Goal: Task Accomplishment & Management: Manage account settings

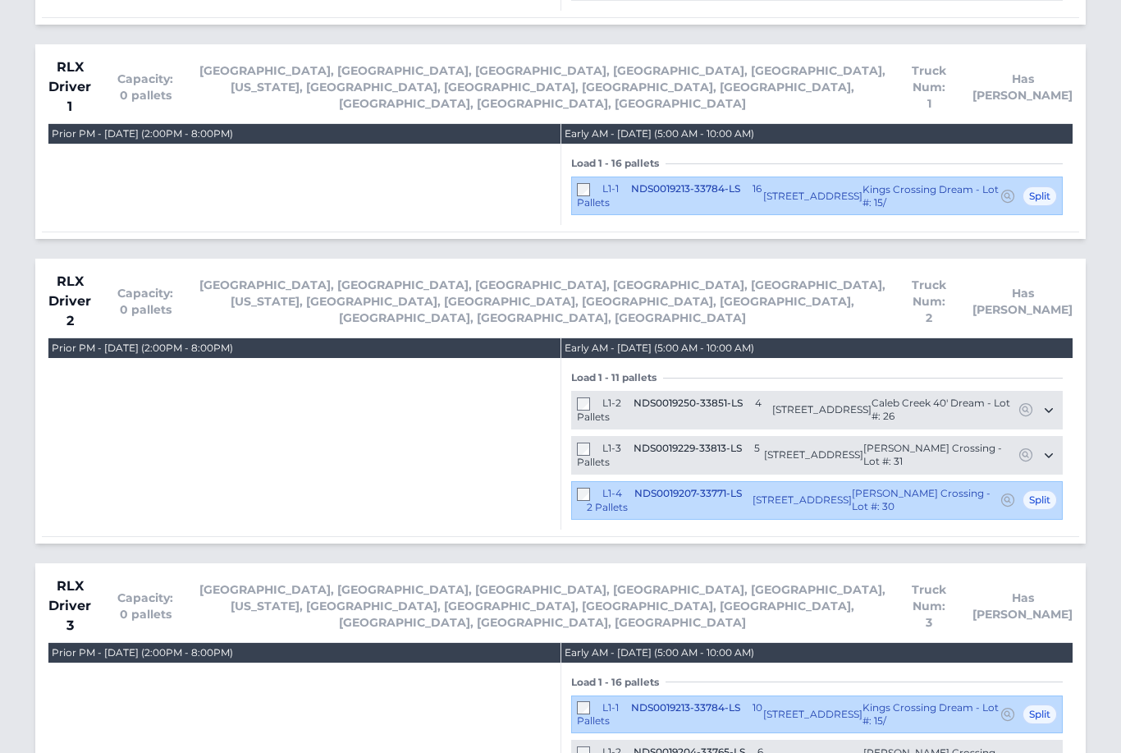
scroll to position [1222, 0]
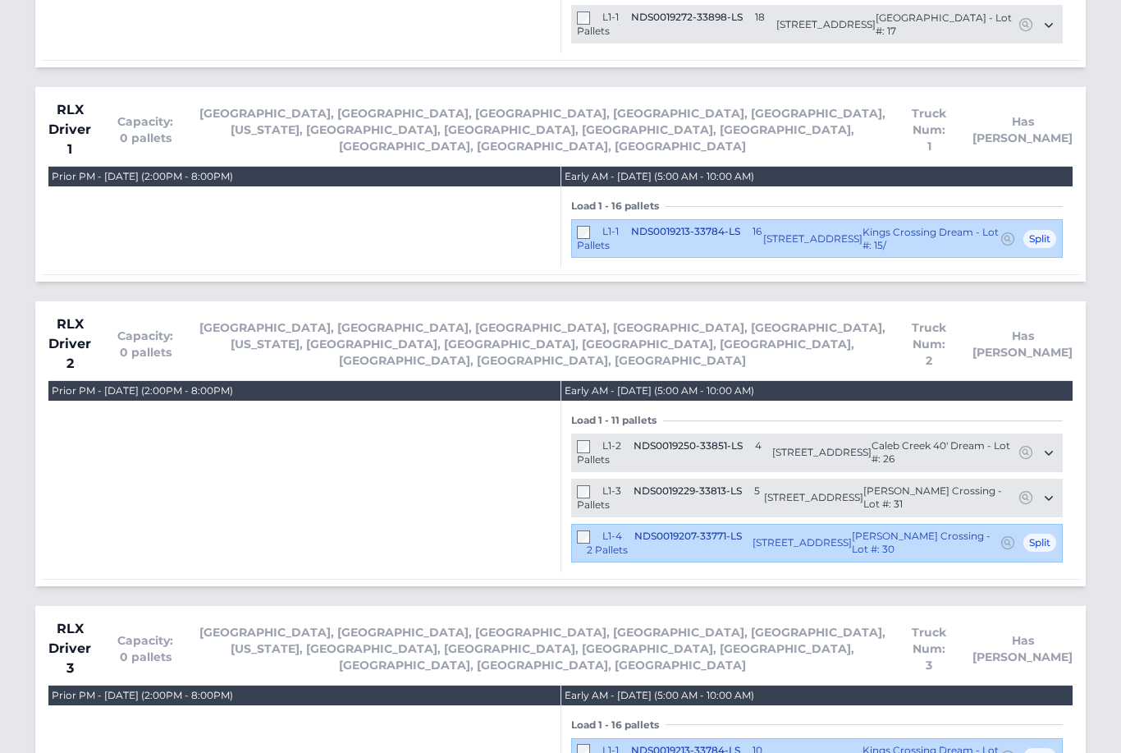
click at [589, 433] on div "L1-2 NDS0019250-33851-LS 4 Pallets 1787 Mallard Drive Kernersville, NC 27284 Ca…" at bounding box center [817, 452] width 492 height 39
click at [599, 439] on span "4 Pallets" at bounding box center [669, 452] width 185 height 26
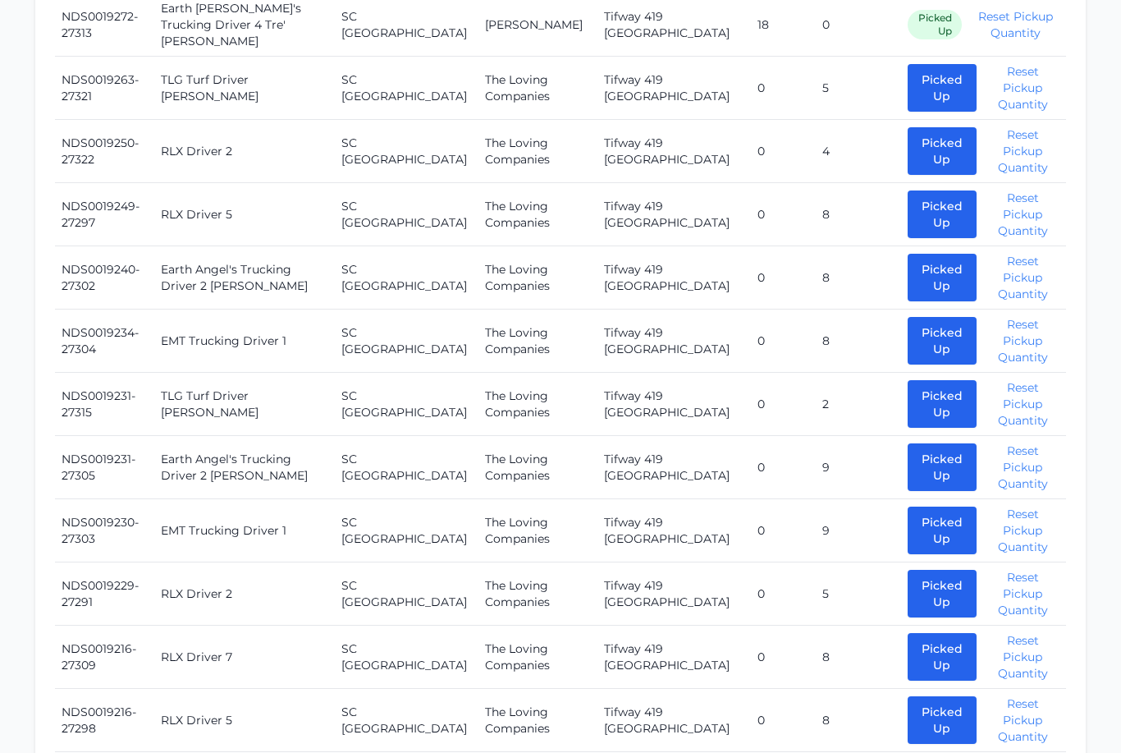
scroll to position [822, 0]
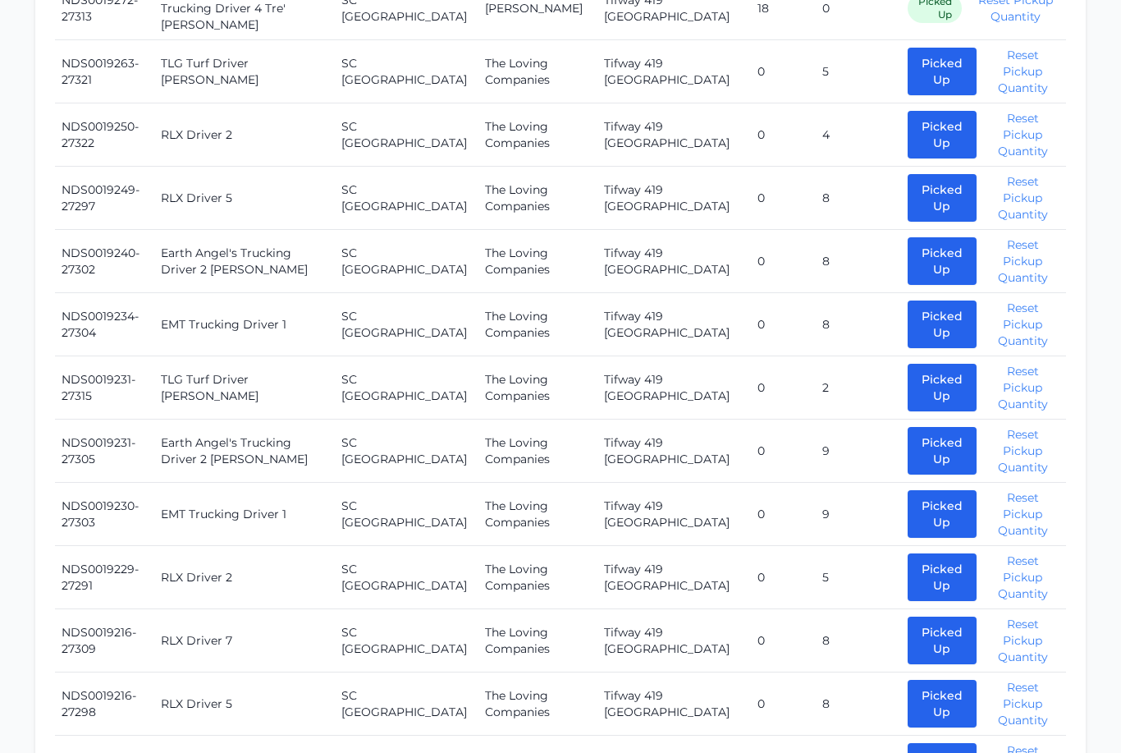
click at [910, 374] on button "Picked Up" at bounding box center [942, 388] width 69 height 48
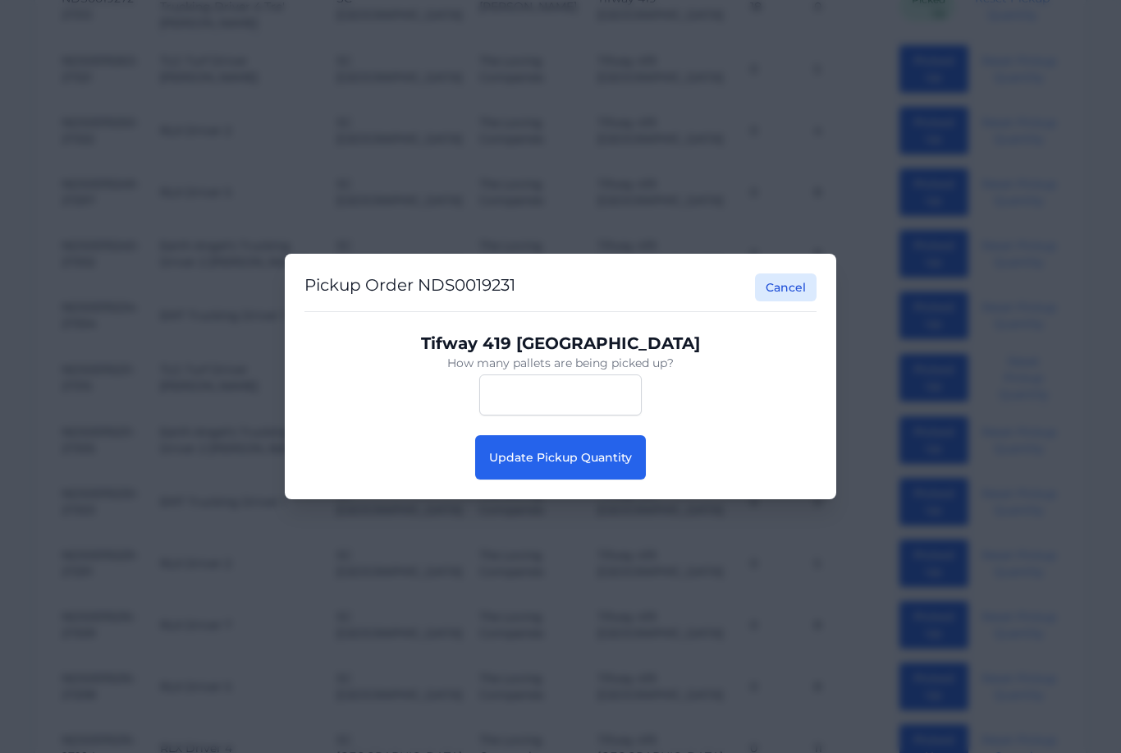
click at [567, 479] on button "Update Pickup Quantity" at bounding box center [560, 457] width 171 height 44
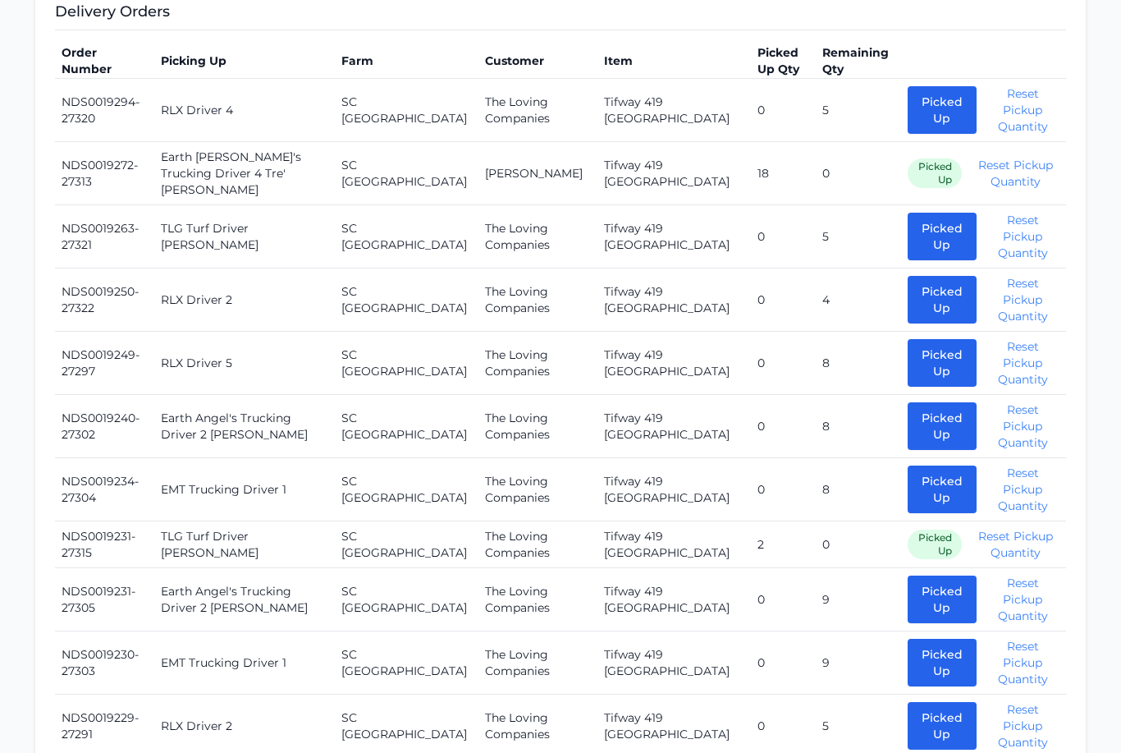
scroll to position [656, 0]
click at [938, 222] on button "Picked Up" at bounding box center [942, 238] width 69 height 48
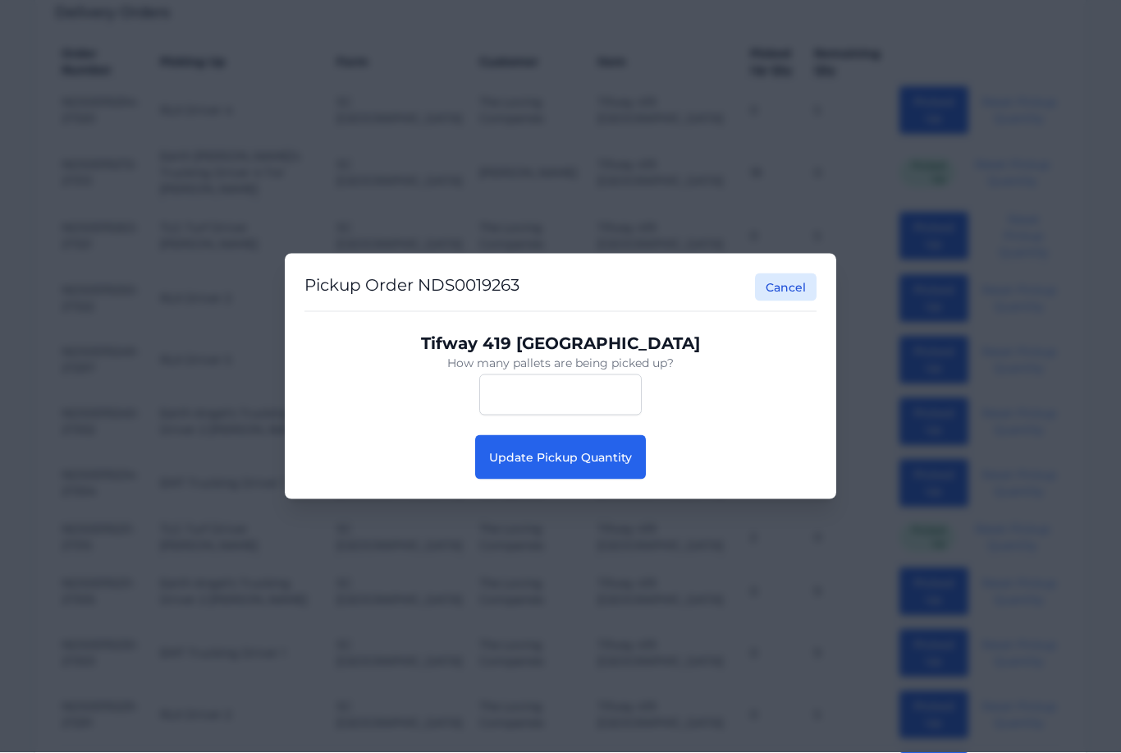
scroll to position [657, 0]
click at [606, 479] on button "Update Pickup Quantity" at bounding box center [560, 457] width 171 height 44
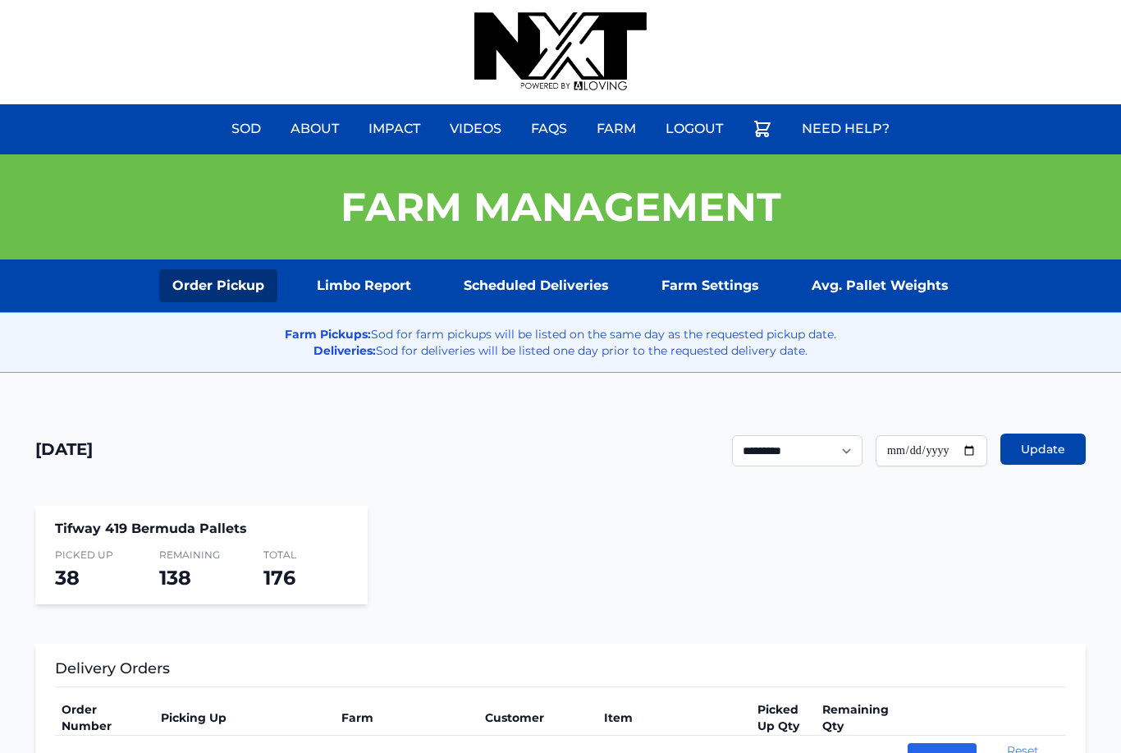
scroll to position [1, 0]
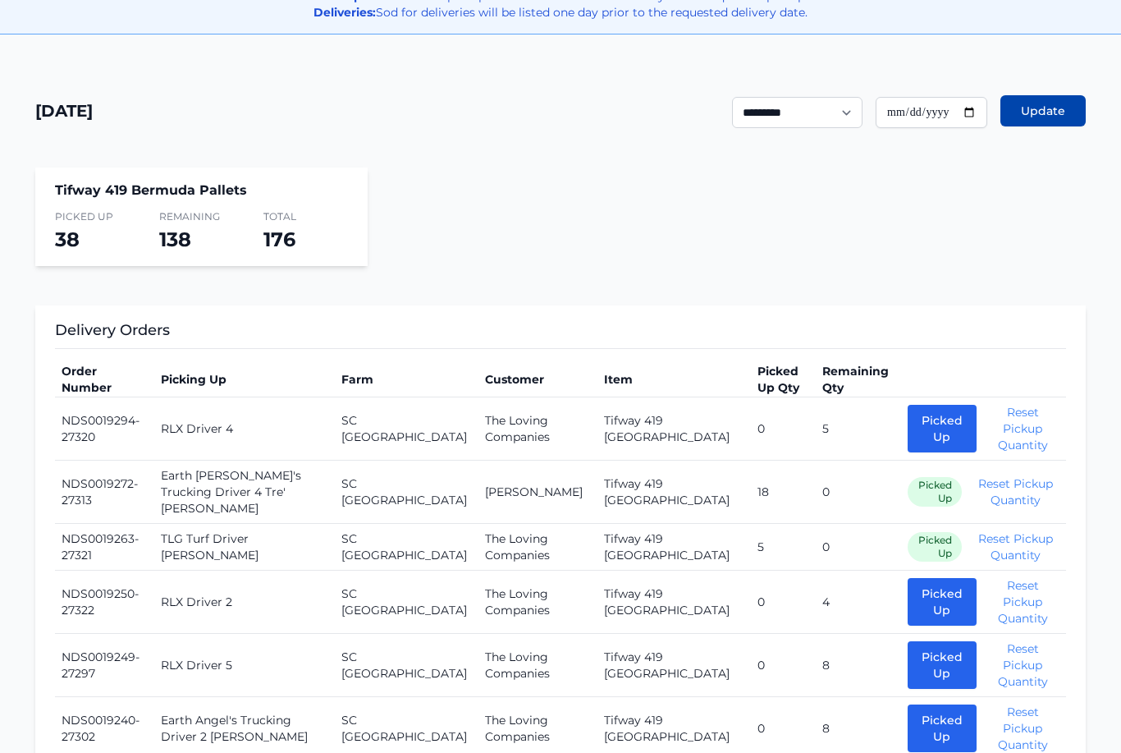
click at [911, 428] on button "Picked Up" at bounding box center [942, 430] width 69 height 48
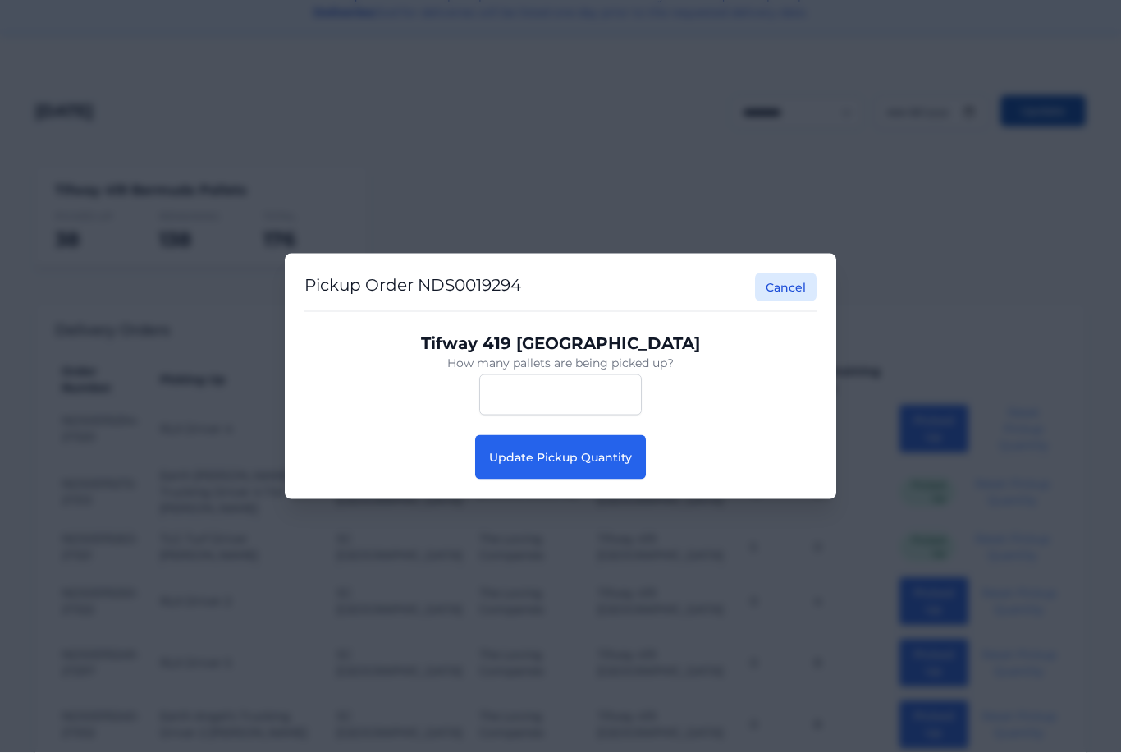
scroll to position [339, 0]
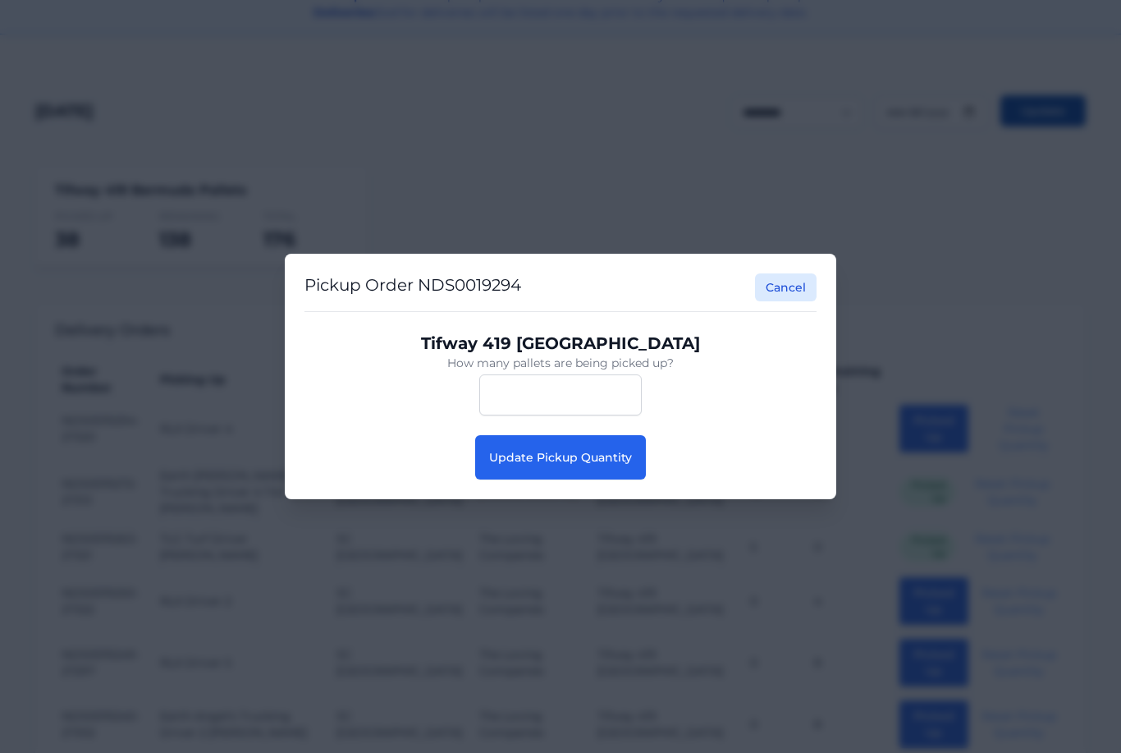
click at [580, 479] on button "Update Pickup Quantity" at bounding box center [560, 457] width 171 height 44
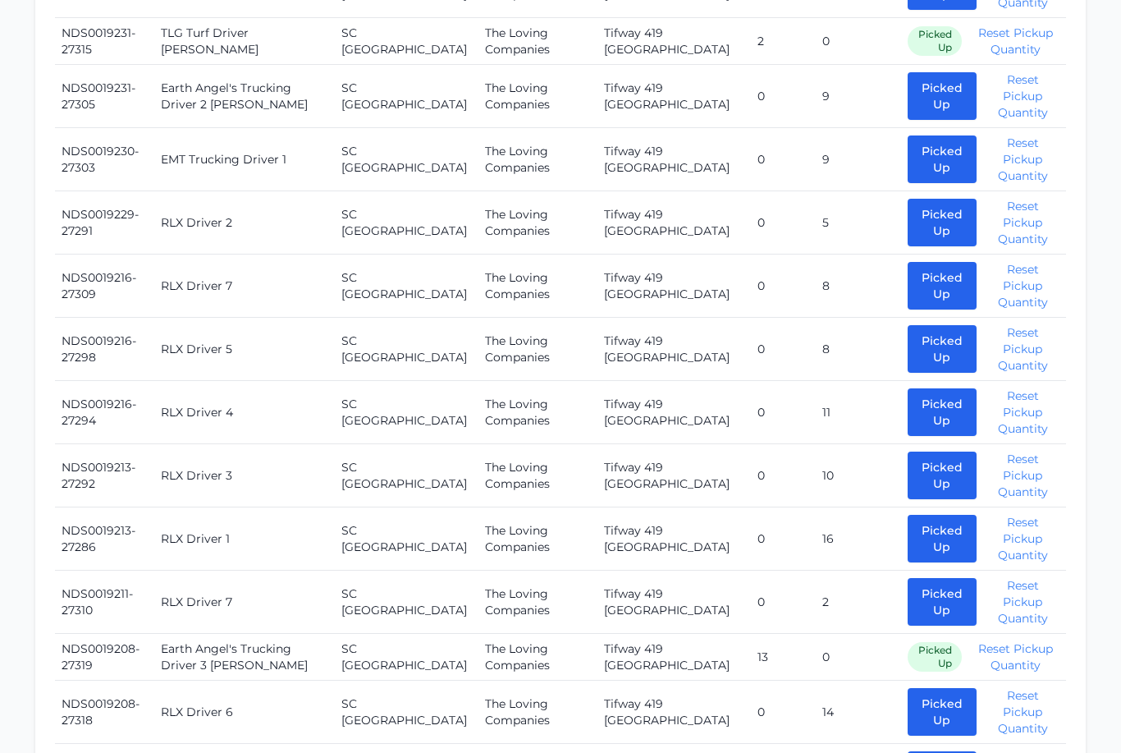
scroll to position [1127, 0]
click at [947, 389] on button "Picked Up" at bounding box center [942, 413] width 69 height 48
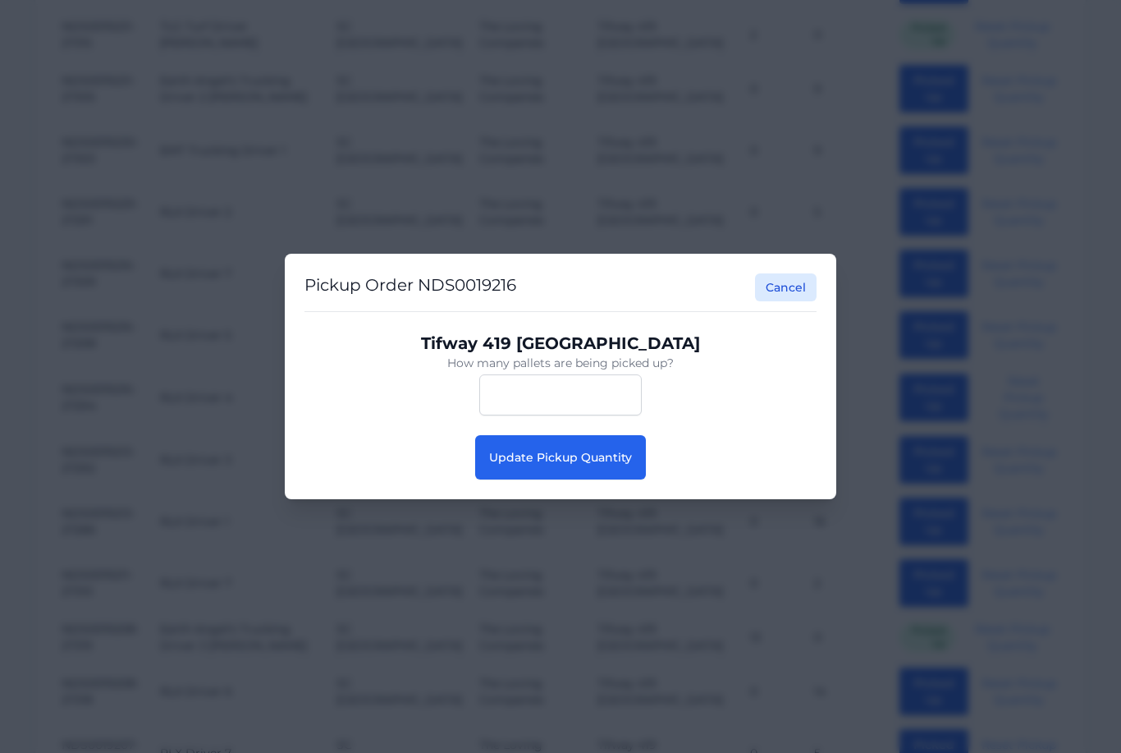
click at [625, 465] on span "Update Pickup Quantity" at bounding box center [560, 457] width 143 height 15
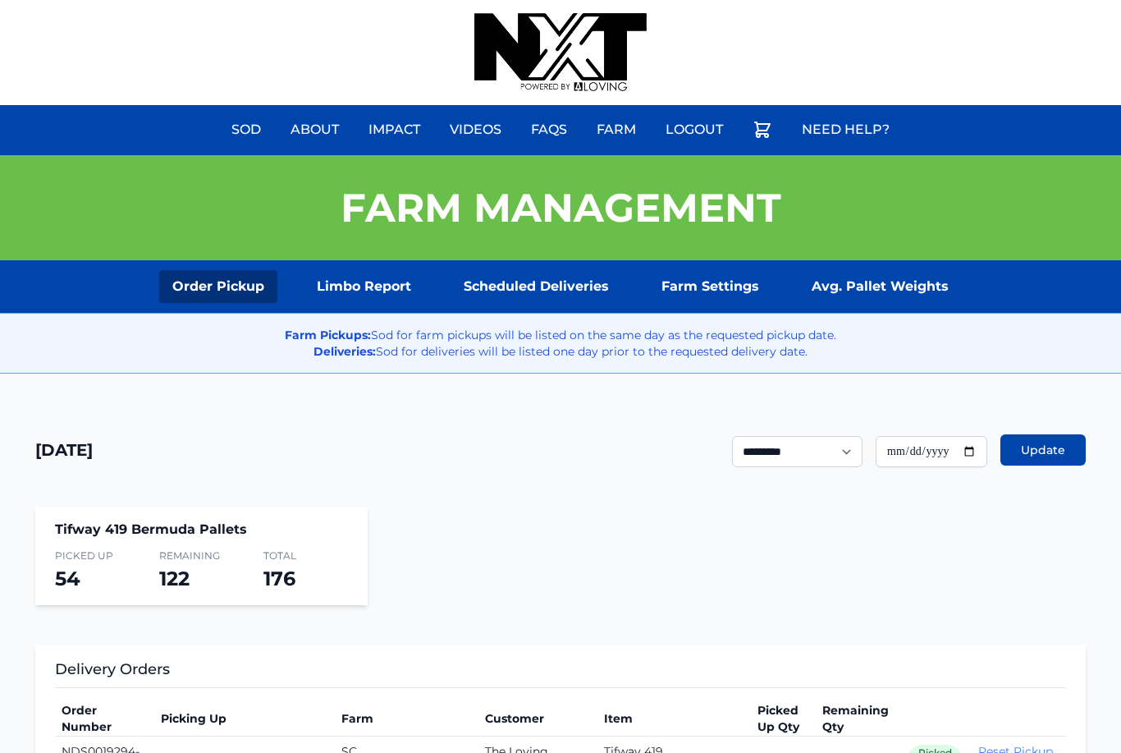
click at [549, 277] on link "Scheduled Deliveries" at bounding box center [537, 286] width 172 height 33
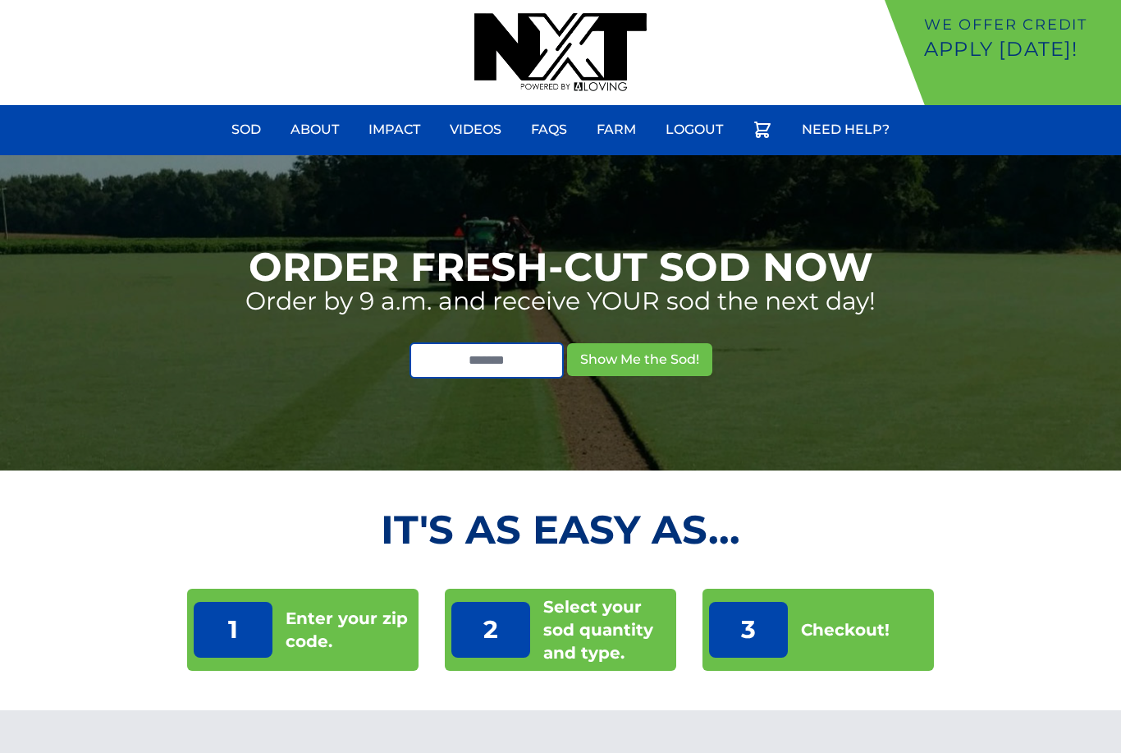
click at [690, 137] on link "Logout" at bounding box center [694, 129] width 77 height 39
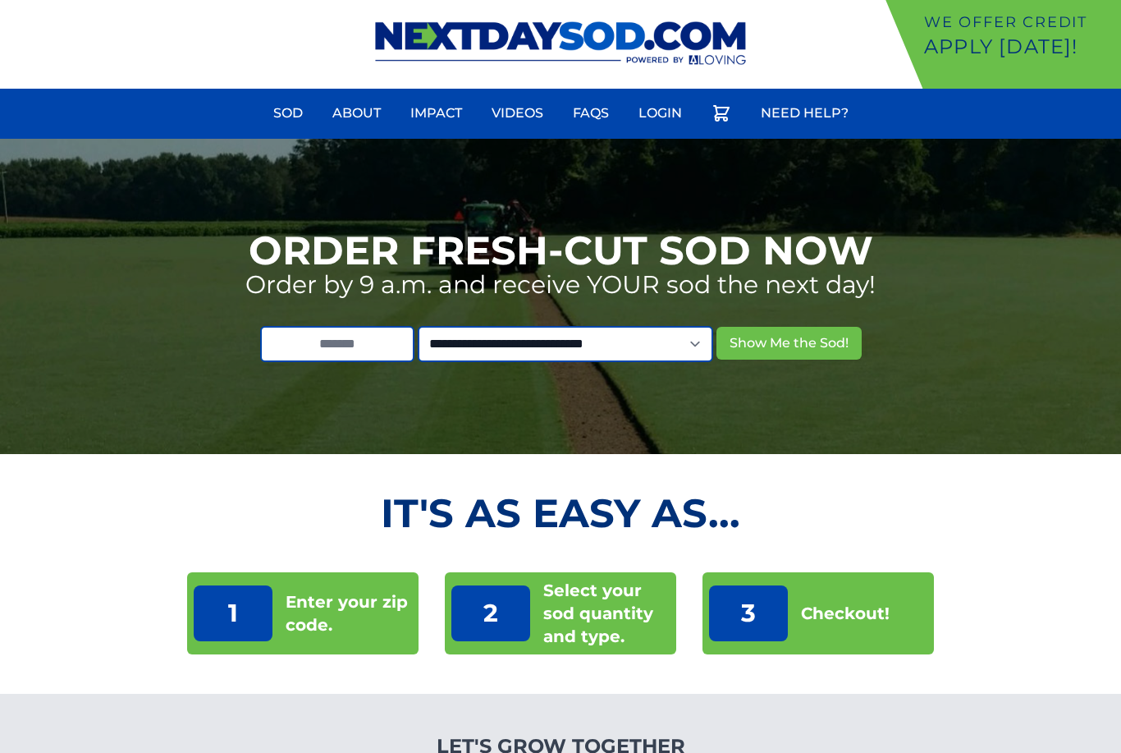
scroll to position [4, 0]
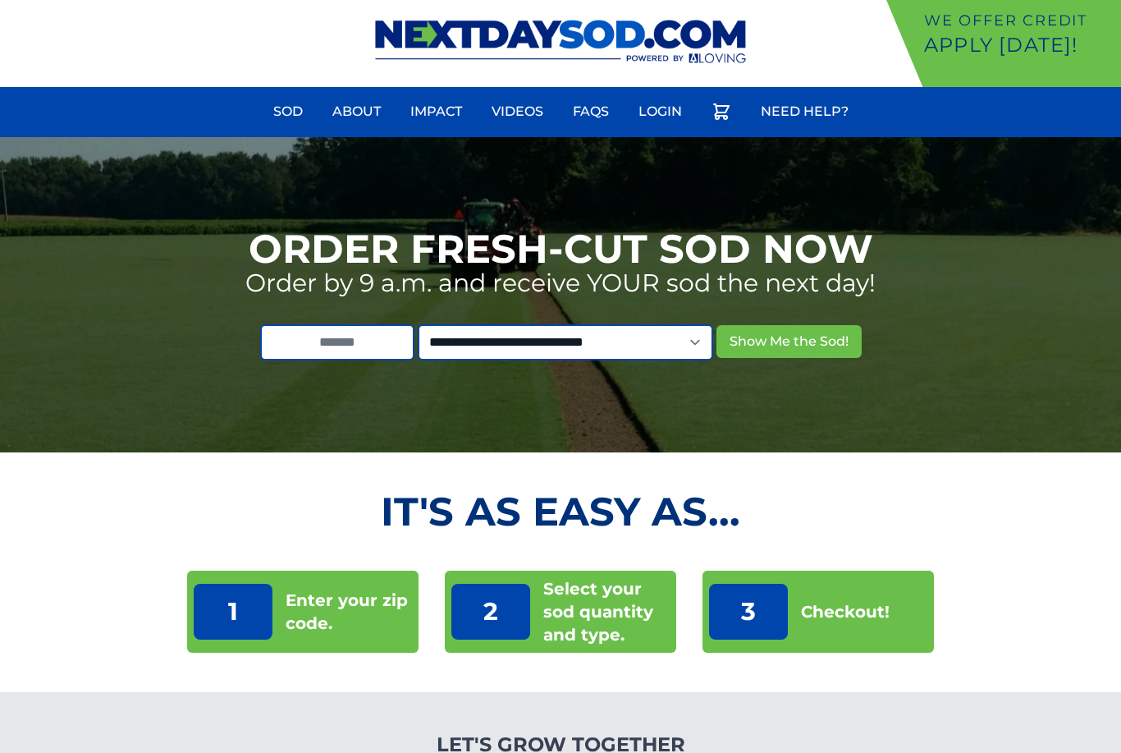
click at [674, 126] on link "Login" at bounding box center [660, 111] width 63 height 39
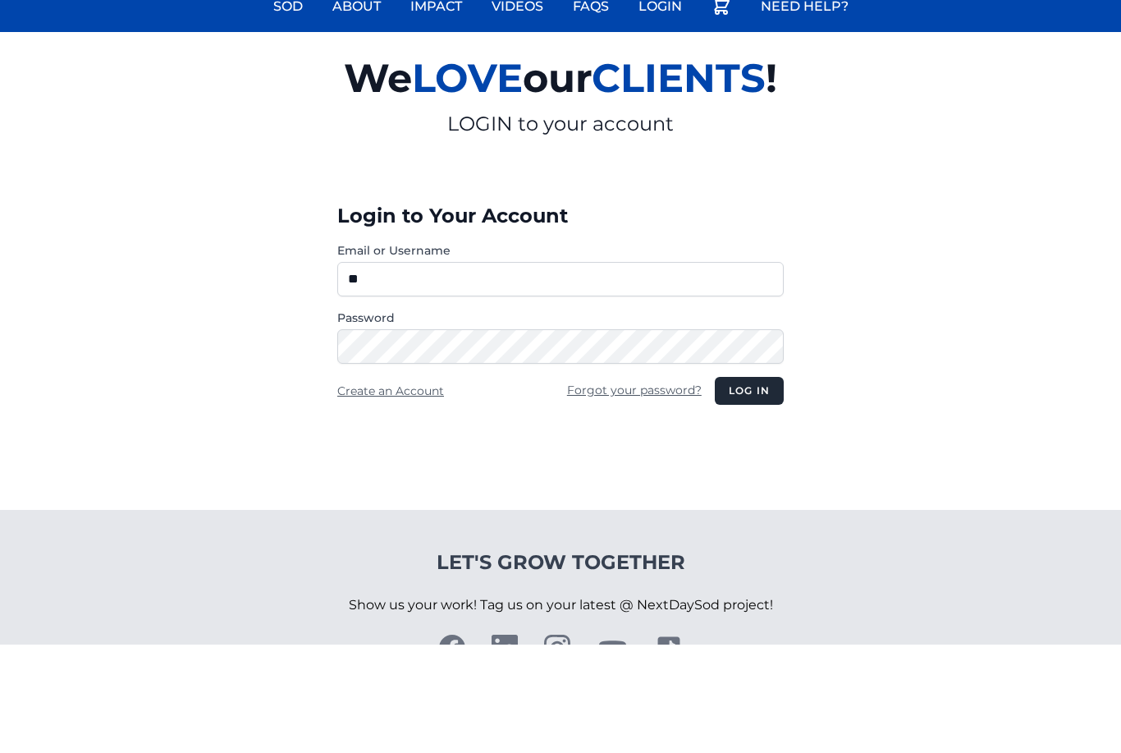
type input "*"
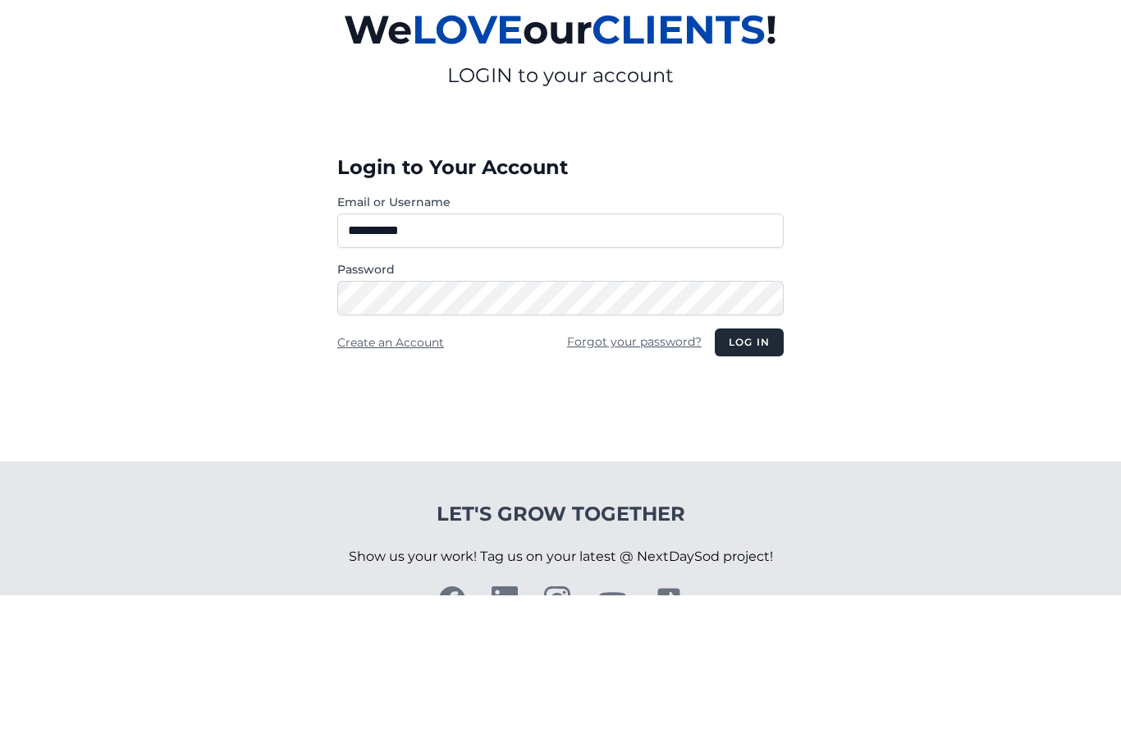
type input "**********"
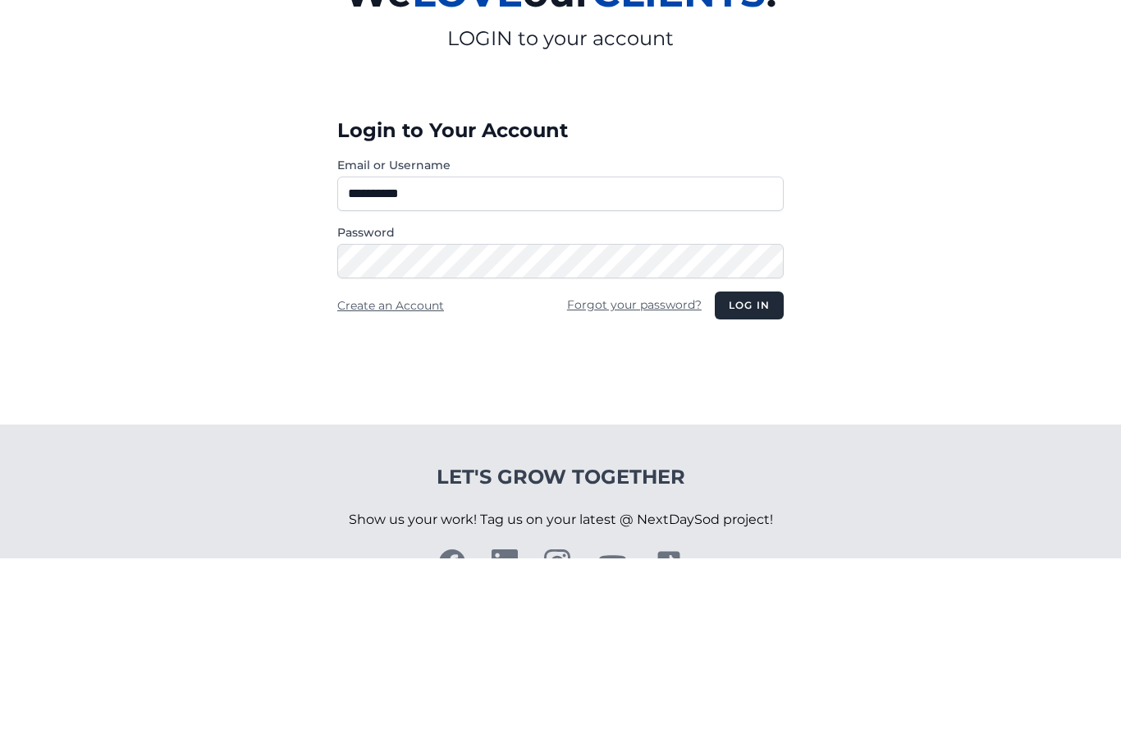
click at [738, 486] on button "Log in" at bounding box center [749, 500] width 69 height 28
